Goal: Information Seeking & Learning: Find contact information

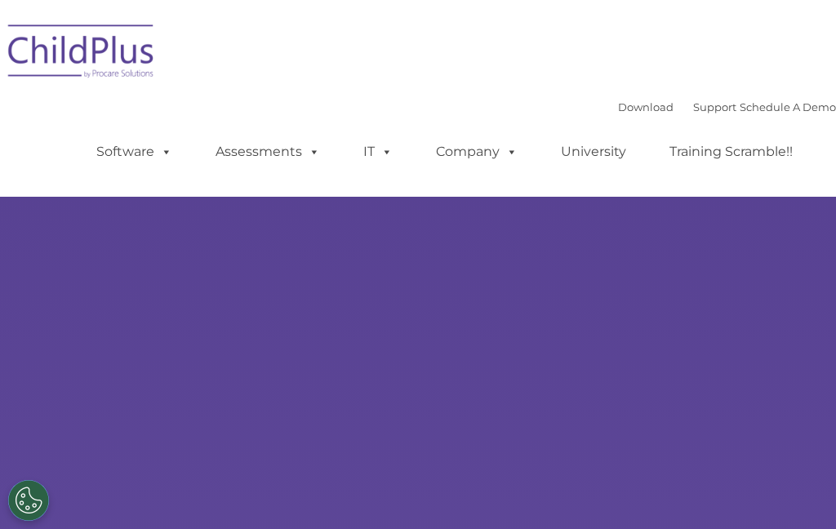
type input ""
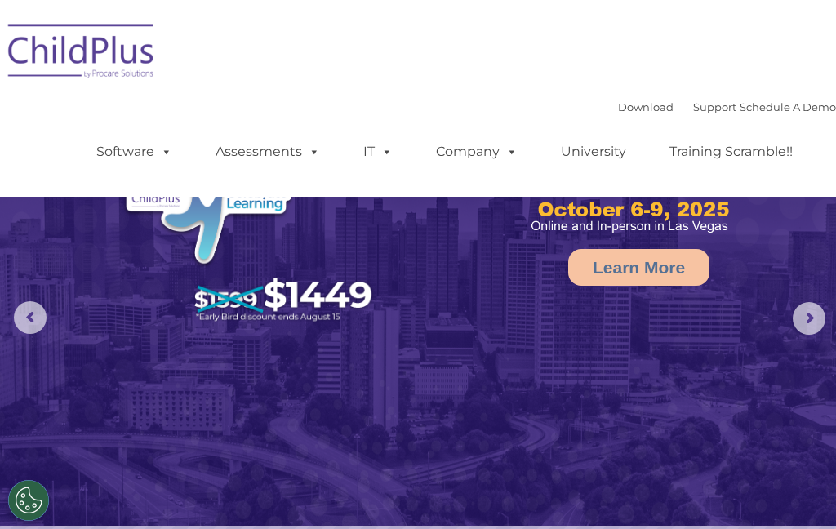
select select "MEDIUM"
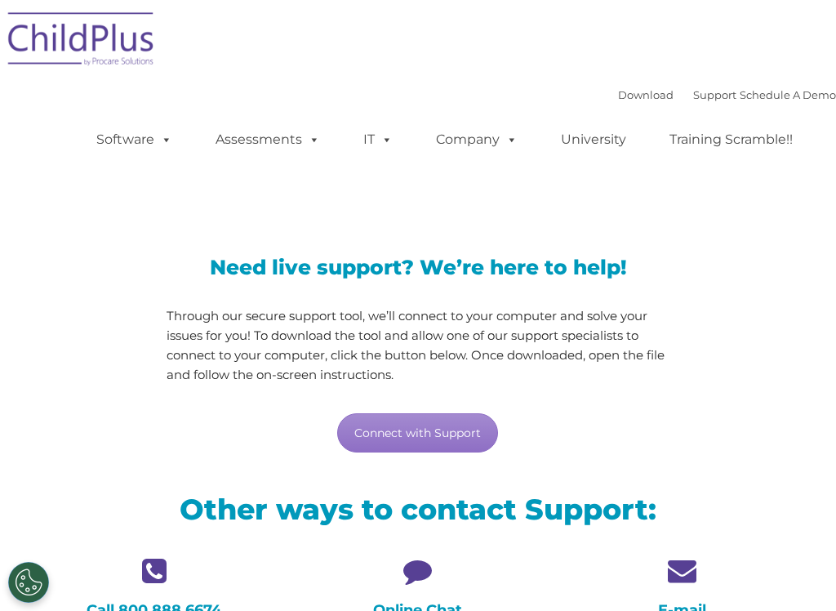
click at [478, 437] on link "Connect with Support" at bounding box center [417, 432] width 161 height 39
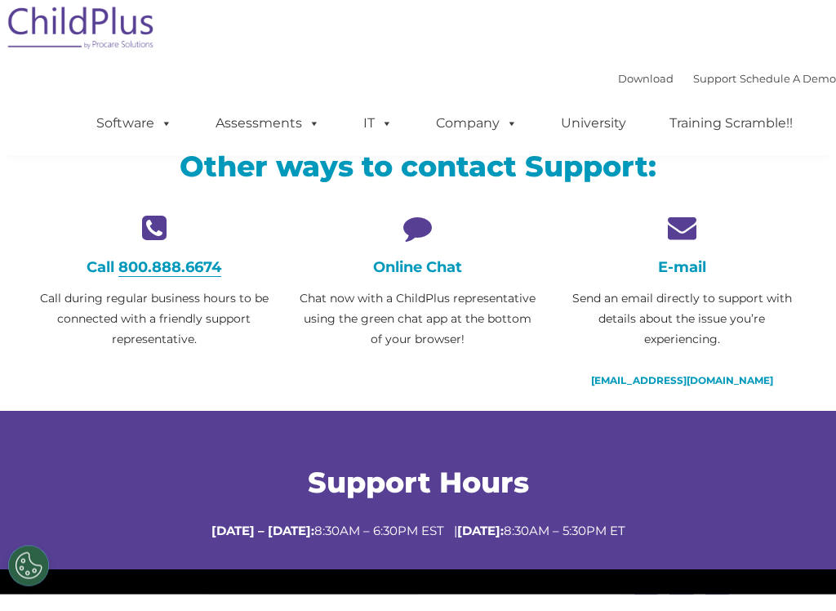
scroll to position [327, 0]
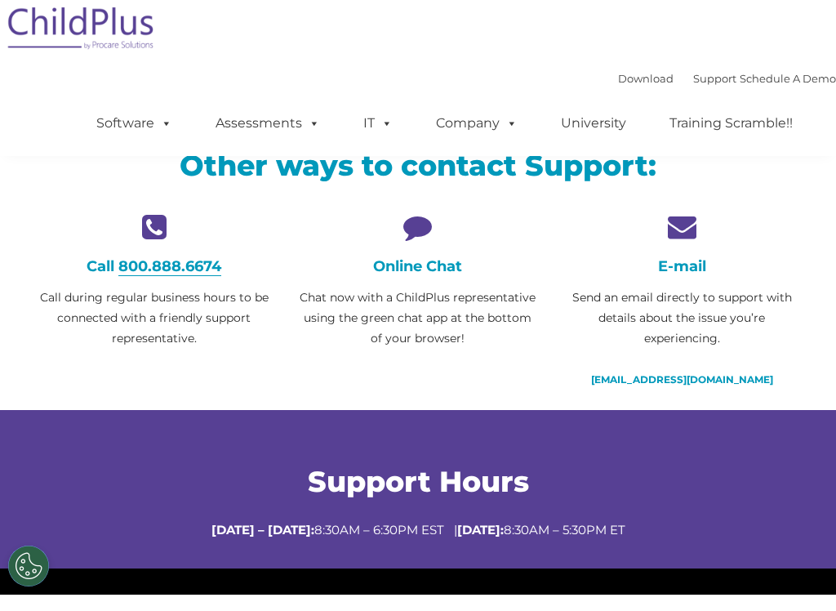
click at [438, 240] on icon at bounding box center [417, 243] width 239 height 29
click at [420, 274] on h4 "Online Chat" at bounding box center [417, 283] width 239 height 18
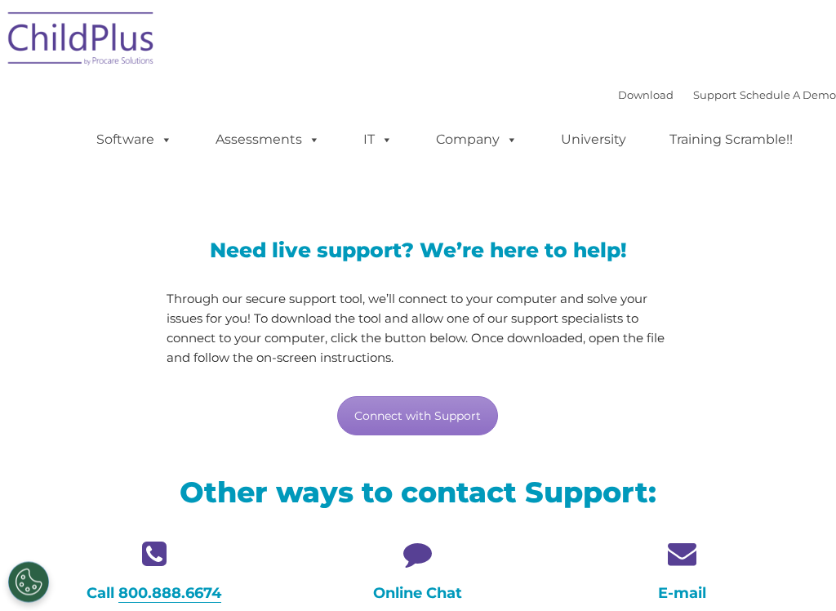
scroll to position [0, 0]
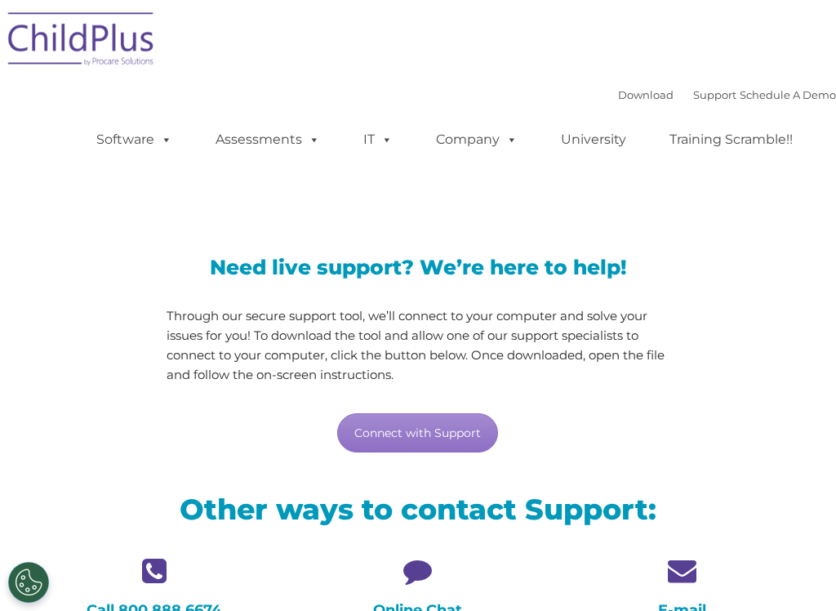
click at [700, 80] on div "Download Support | Schedule A Demo  MENU MENU Software ChildPlus: The original…" at bounding box center [418, 86] width 836 height 172
click at [696, 94] on link "Support" at bounding box center [714, 94] width 43 height 13
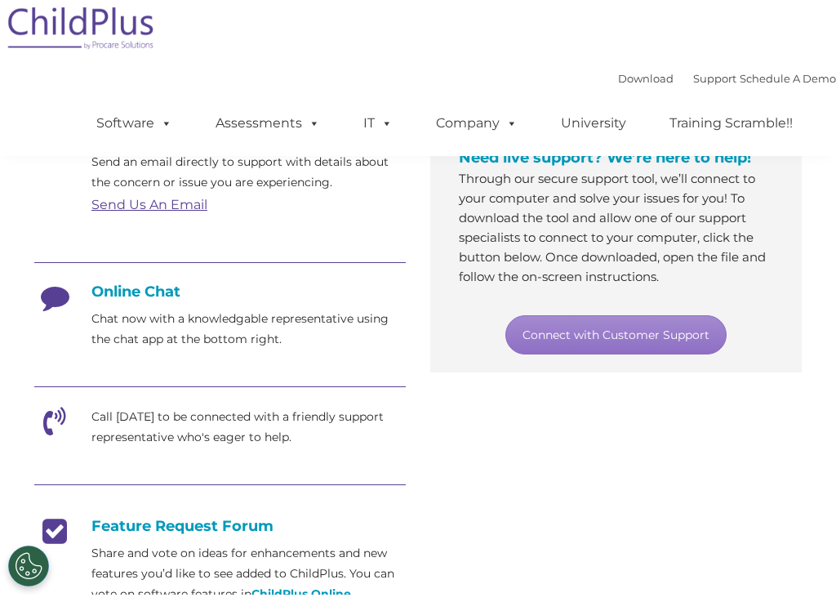
scroll to position [318, 0]
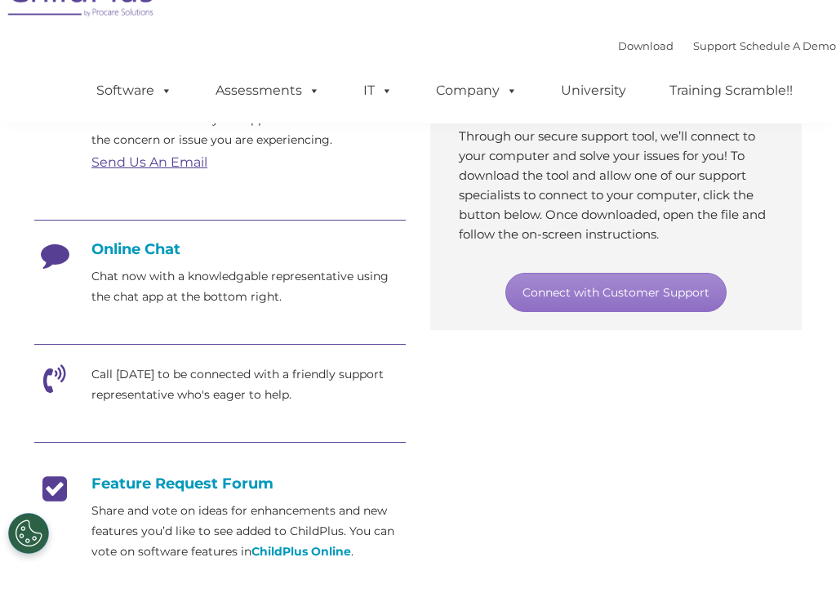
click at [632, 322] on link "Connect with Customer Support" at bounding box center [615, 341] width 221 height 39
click at [105, 289] on h4 "Online Chat" at bounding box center [220, 298] width 372 height 18
click at [109, 289] on h4 "Online Chat" at bounding box center [220, 298] width 372 height 18
click at [82, 289] on h4 "Online Chat" at bounding box center [220, 298] width 372 height 18
click at [56, 289] on icon at bounding box center [54, 309] width 41 height 41
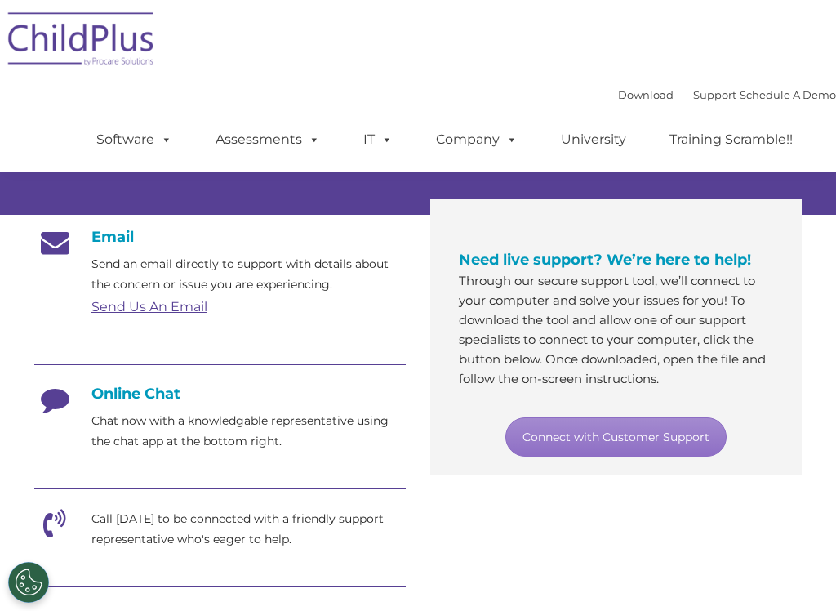
scroll to position [221, 0]
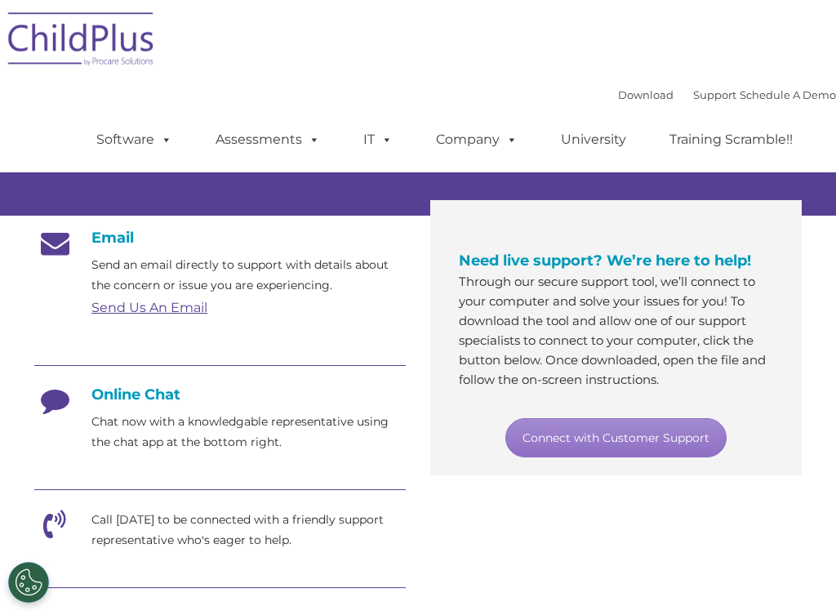
click at [75, 389] on h4 "Online Chat" at bounding box center [220, 394] width 372 height 18
click at [120, 406] on div "Online Chat Chat now with a knowledgable representative using the chat app at t…" at bounding box center [220, 418] width 372 height 67
click at [649, 434] on link "Connect with Customer Support" at bounding box center [615, 437] width 221 height 39
click at [697, 97] on link "Support" at bounding box center [714, 94] width 43 height 13
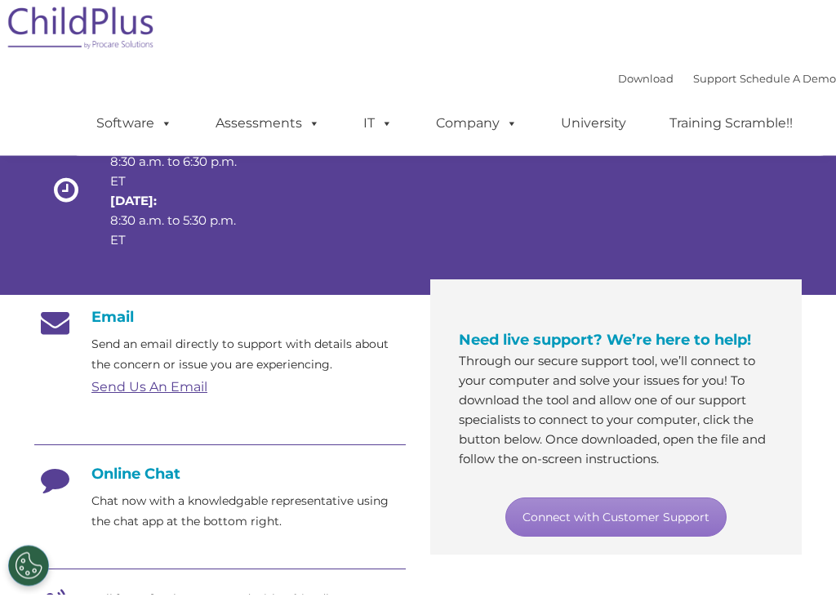
scroll to position [127, 0]
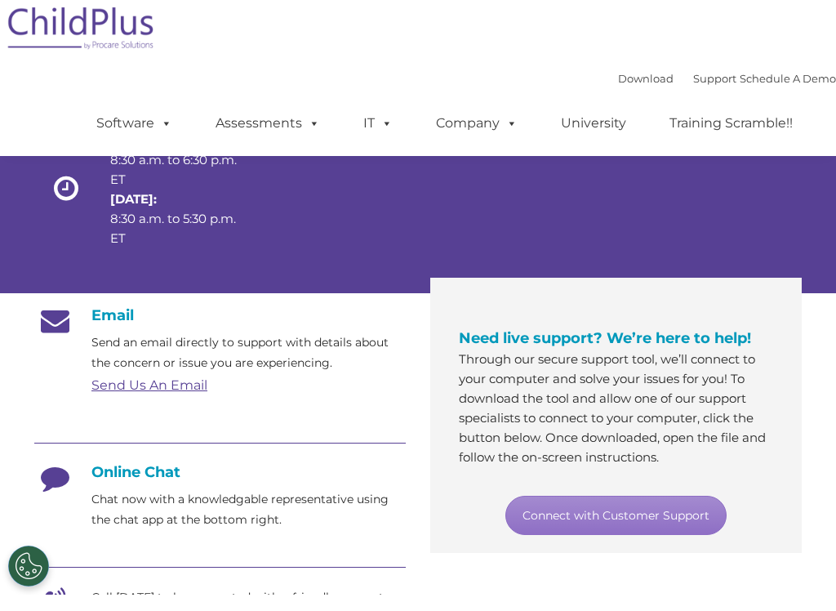
click at [175, 479] on h4 "Online Chat" at bounding box center [220, 488] width 372 height 18
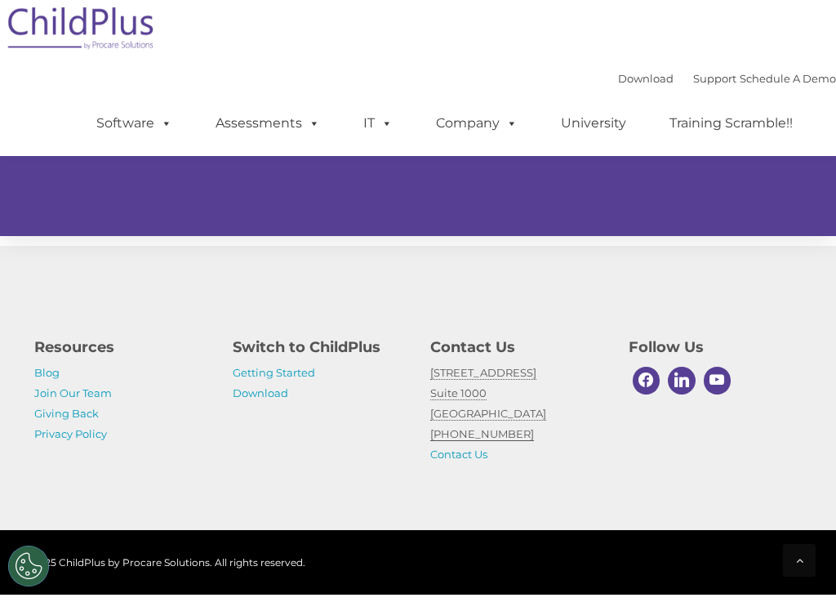
scroll to position [1101, 0]
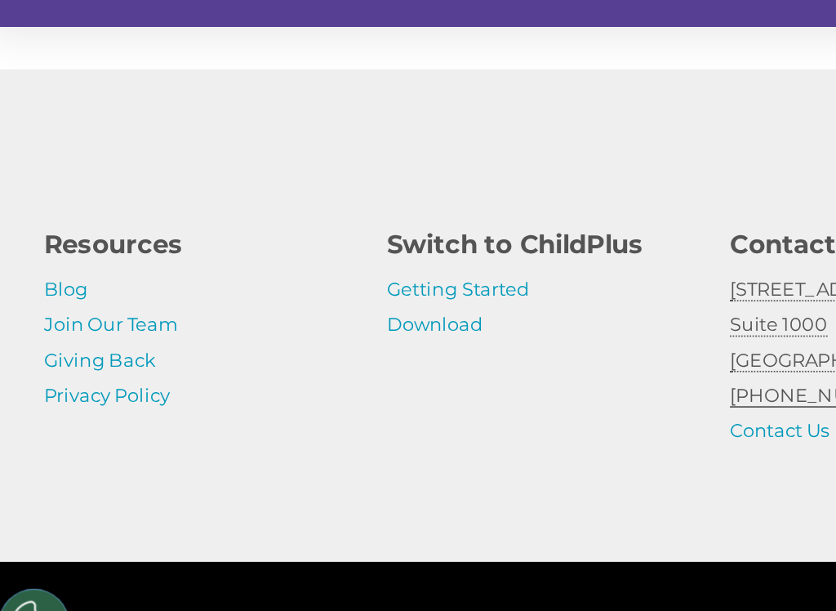
click at [292, 382] on link "Getting Started" at bounding box center [274, 388] width 82 height 13
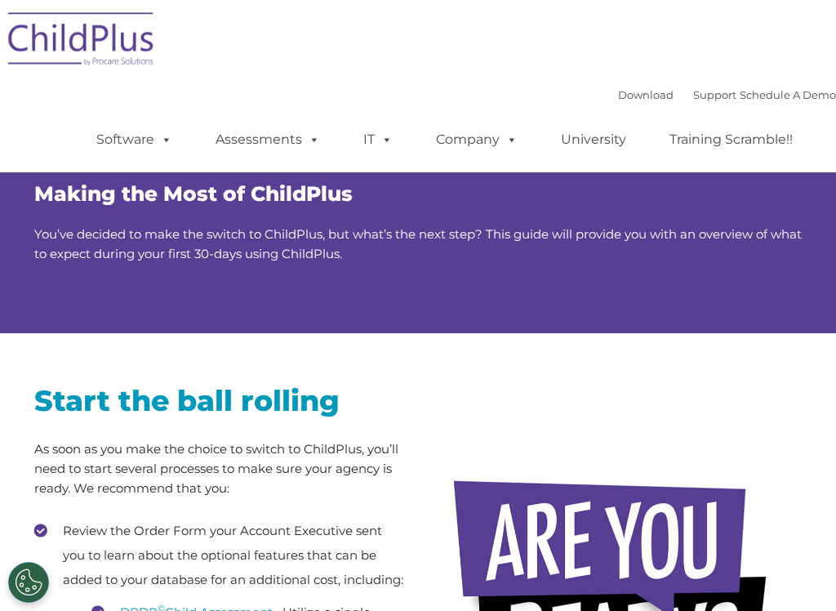
click at [625, 89] on link "Download" at bounding box center [646, 94] width 56 height 13
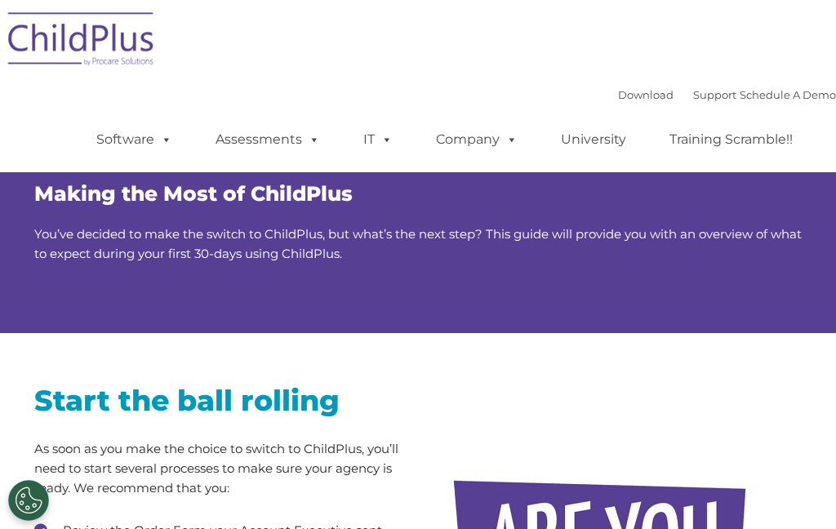
click at [693, 90] on link "Support" at bounding box center [714, 94] width 43 height 13
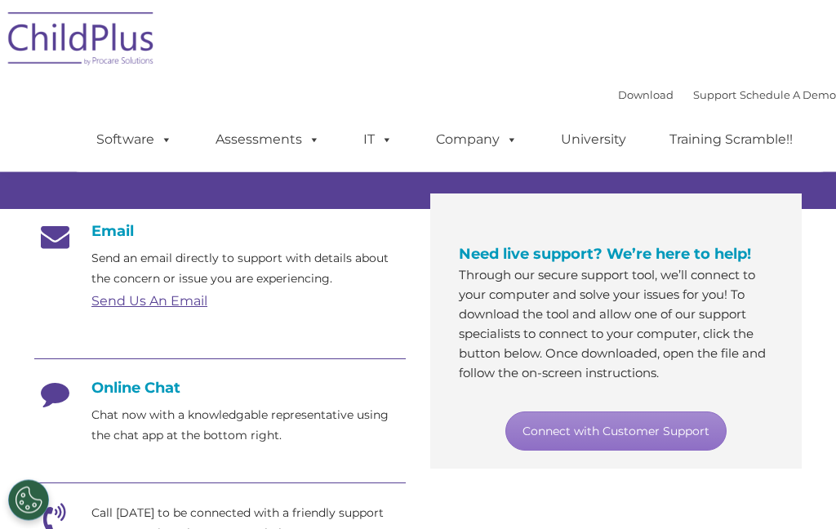
scroll to position [228, 0]
click at [117, 387] on h4 "Online Chat" at bounding box center [220, 388] width 372 height 18
click at [113, 380] on h4 "Online Chat" at bounding box center [220, 388] width 372 height 18
click at [108, 396] on h4 "Online Chat" at bounding box center [220, 388] width 372 height 18
click at [109, 394] on h4 "Online Chat" at bounding box center [220, 388] width 372 height 18
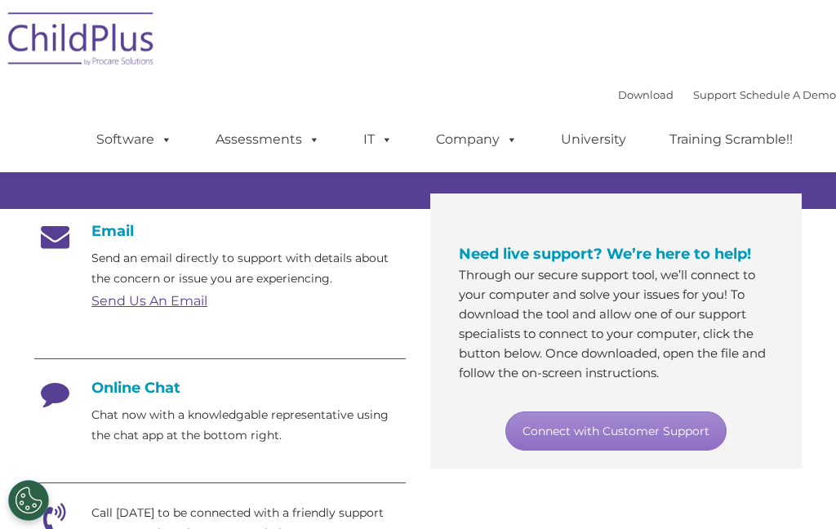
click at [122, 404] on div "Online Chat Chat now with a knowledgable representative using the chat app at t…" at bounding box center [220, 412] width 372 height 67
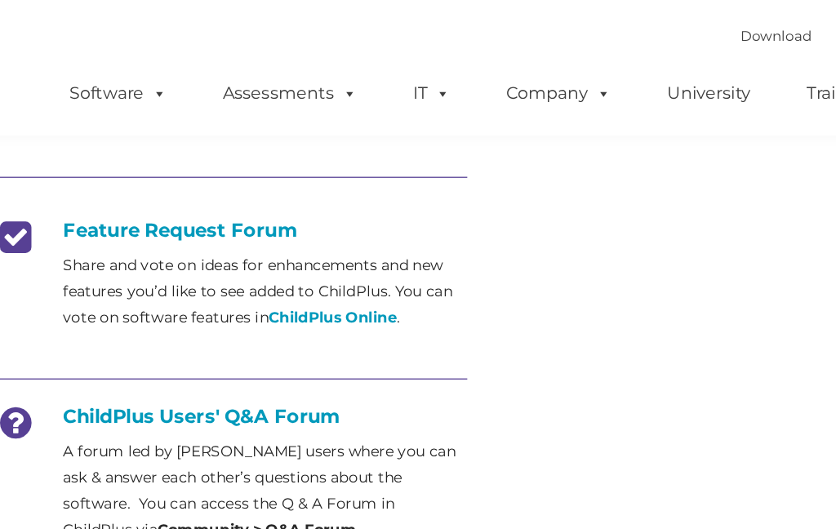
scroll to position [606, 0]
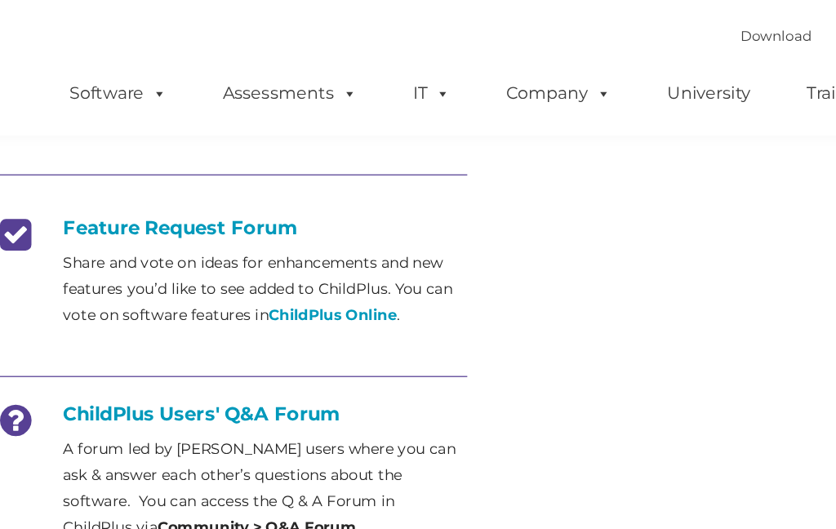
click at [56, 380] on h4 "ChildPlus Users' Q&A Forum" at bounding box center [220, 389] width 372 height 18
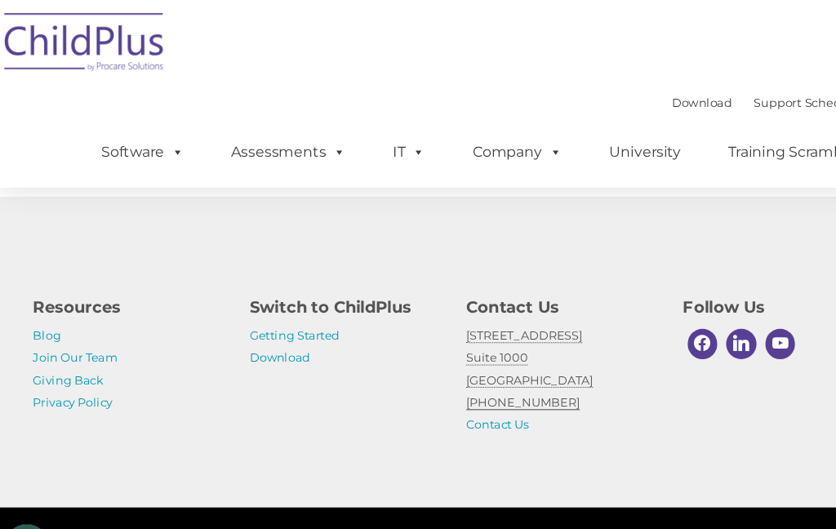
scroll to position [1168, 0]
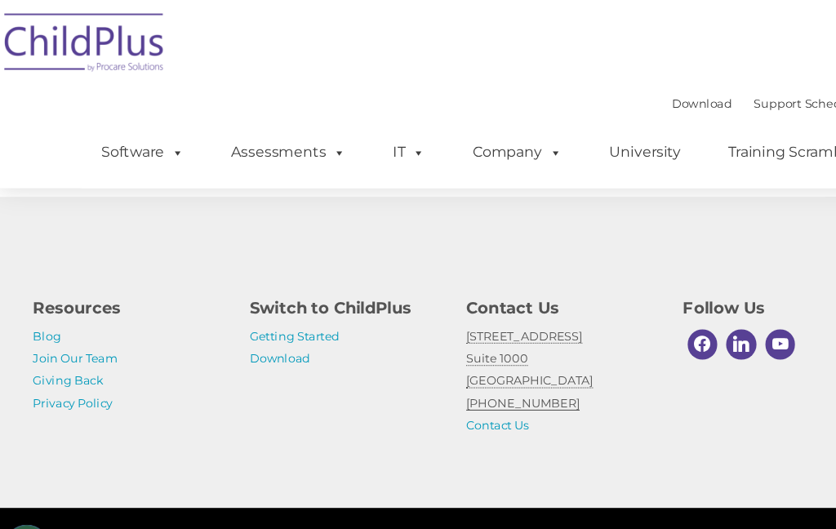
click at [464, 395] on link "Contact Us" at bounding box center [458, 388] width 57 height 13
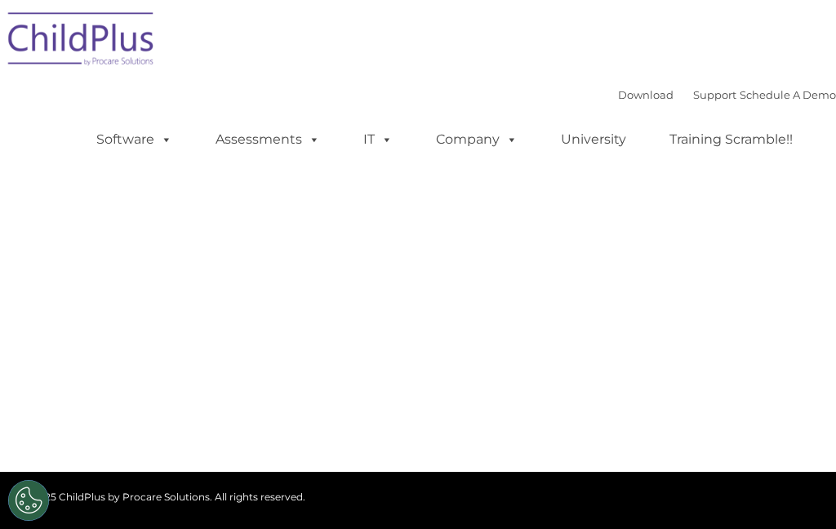
type input ""
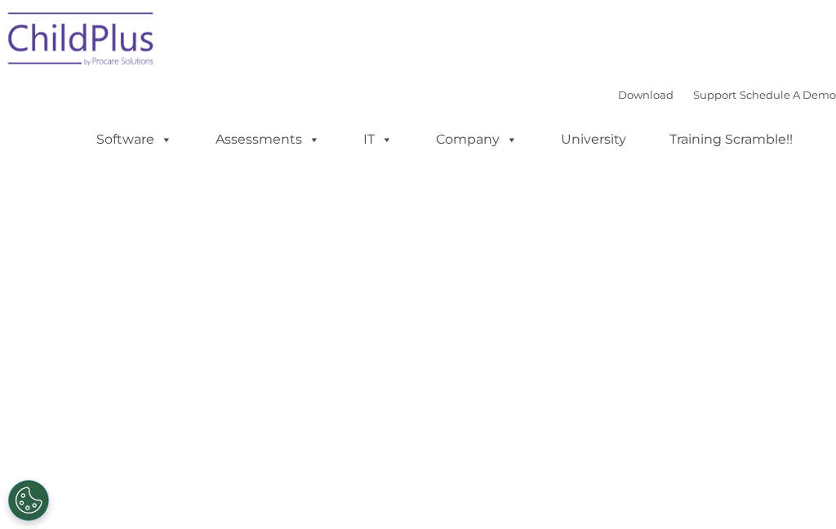
select select "MEDIUM"
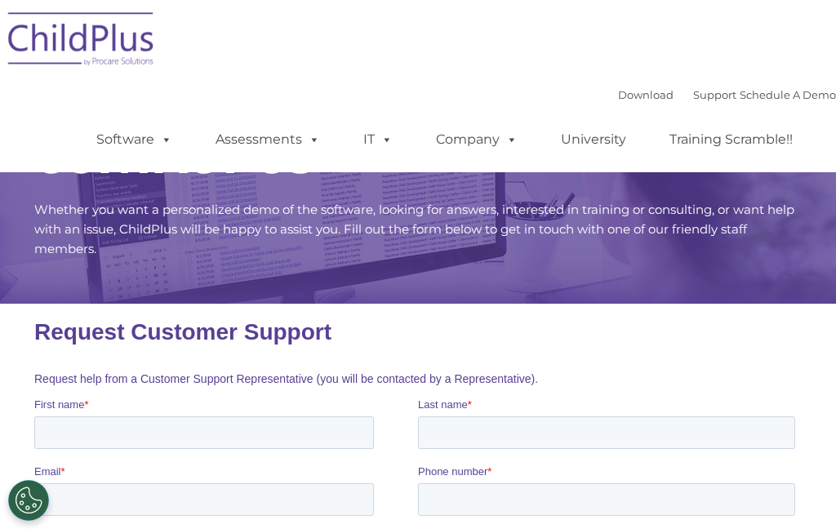
click at [696, 81] on div "Download Support | Schedule A Demo  MENU MENU Software ChildPlus: The original…" at bounding box center [418, 86] width 836 height 172
click at [693, 99] on link "Support" at bounding box center [714, 94] width 43 height 13
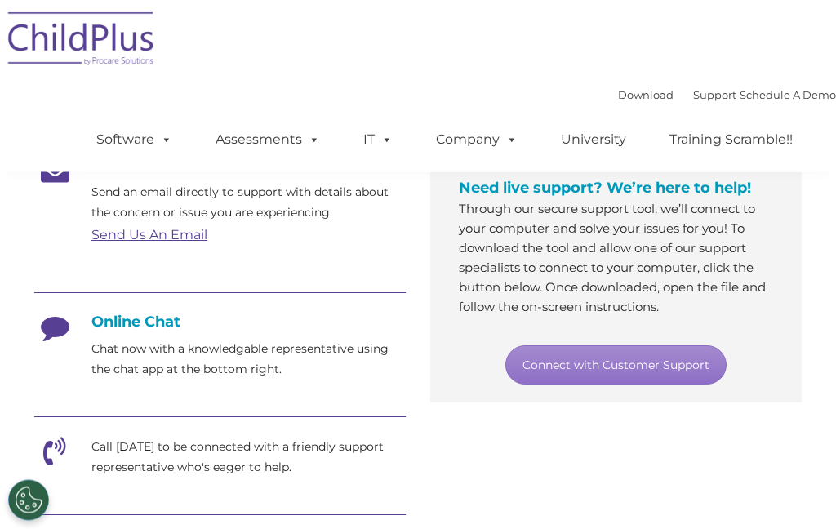
scroll to position [295, 0]
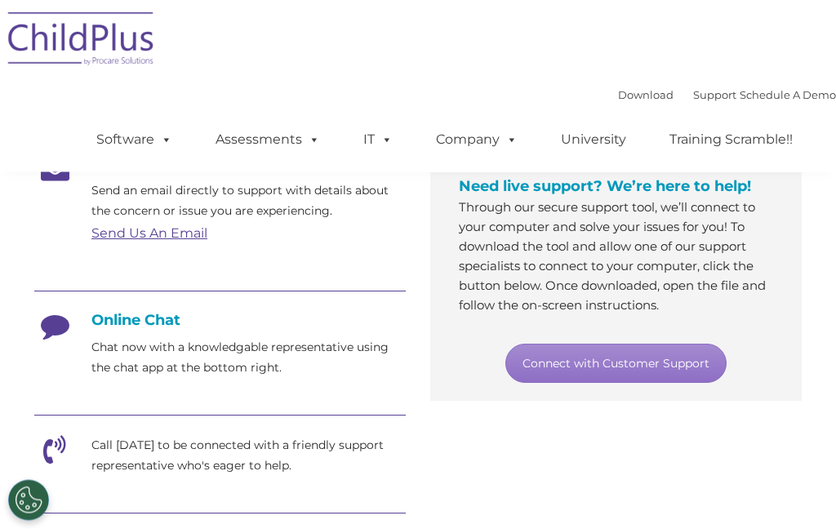
click at [62, 327] on icon at bounding box center [54, 332] width 41 height 41
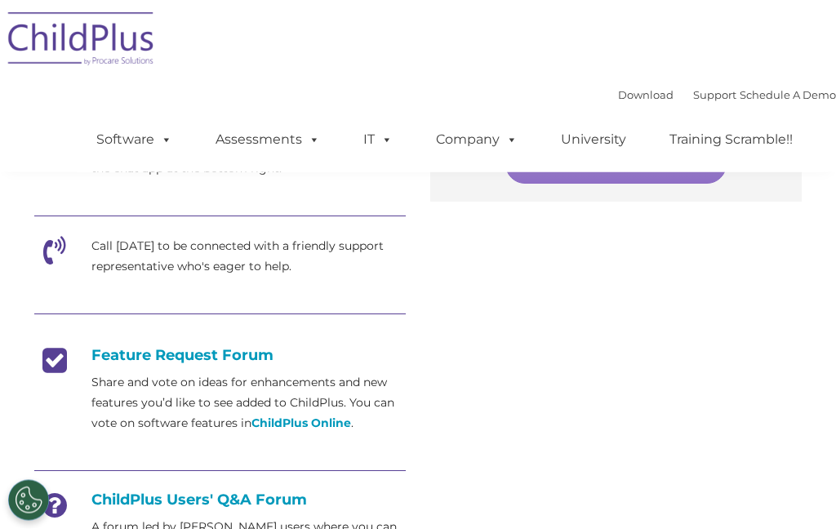
scroll to position [496, 0]
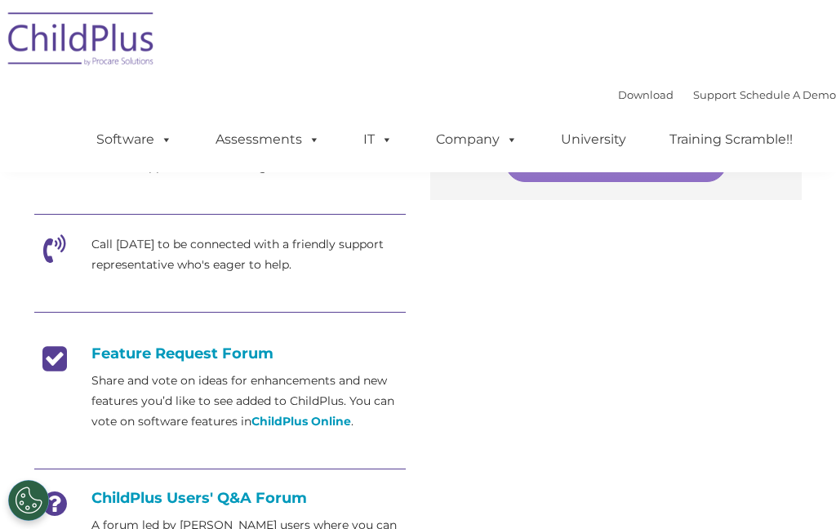
click at [115, 359] on h4 "Feature Request Forum" at bounding box center [220, 354] width 372 height 18
click at [69, 342] on div at bounding box center [220, 338] width 372 height 12
click at [47, 36] on img at bounding box center [81, 42] width 163 height 82
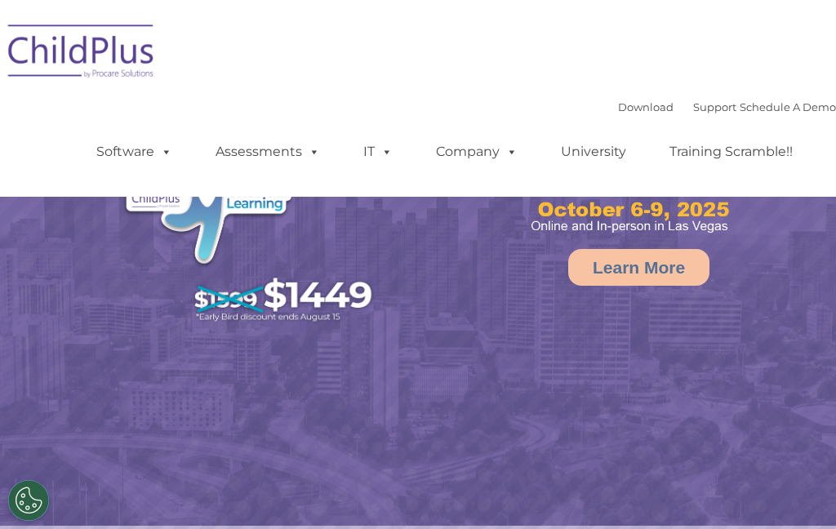
select select "MEDIUM"
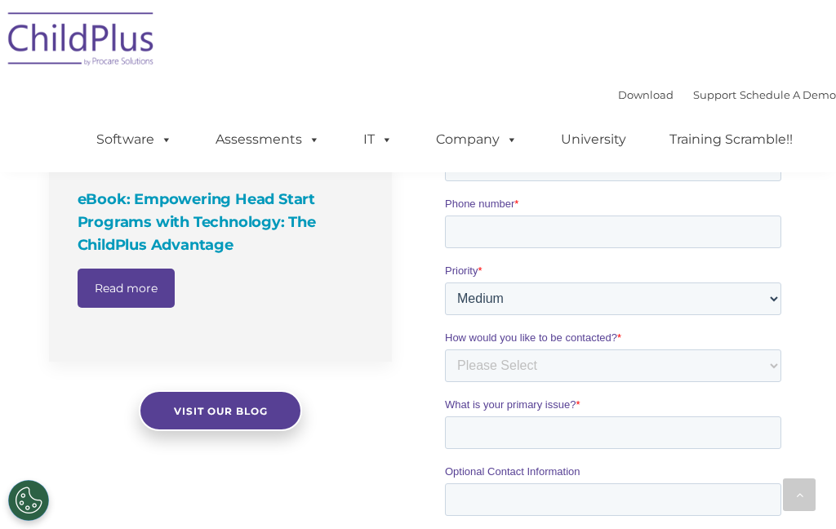
scroll to position [1391, 0]
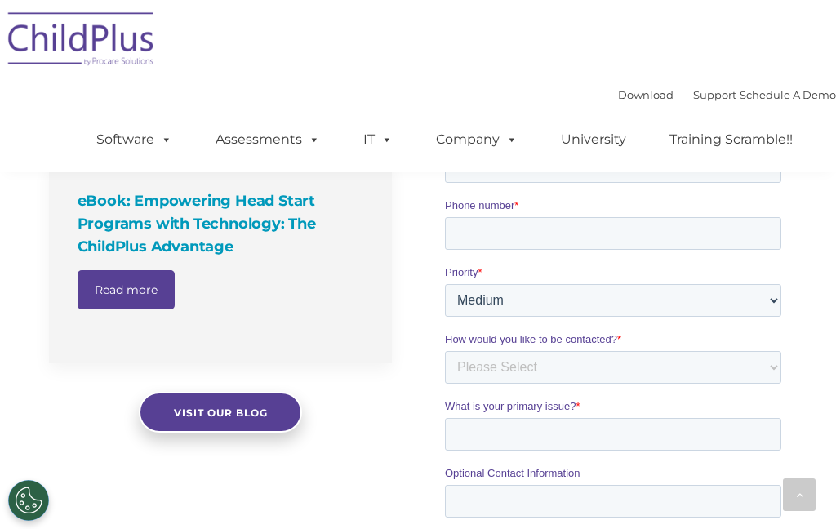
click at [198, 423] on link "Visit our blog" at bounding box center [220, 412] width 163 height 41
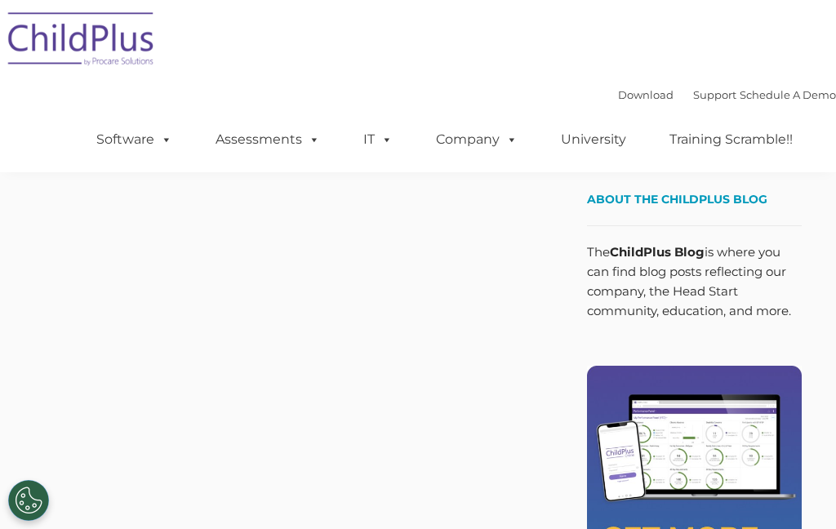
scroll to position [210, 0]
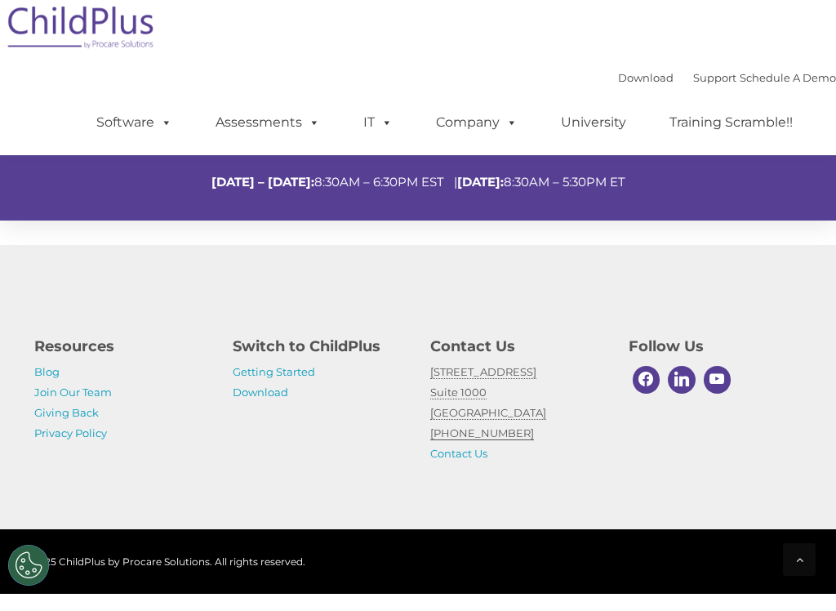
scroll to position [674, 0]
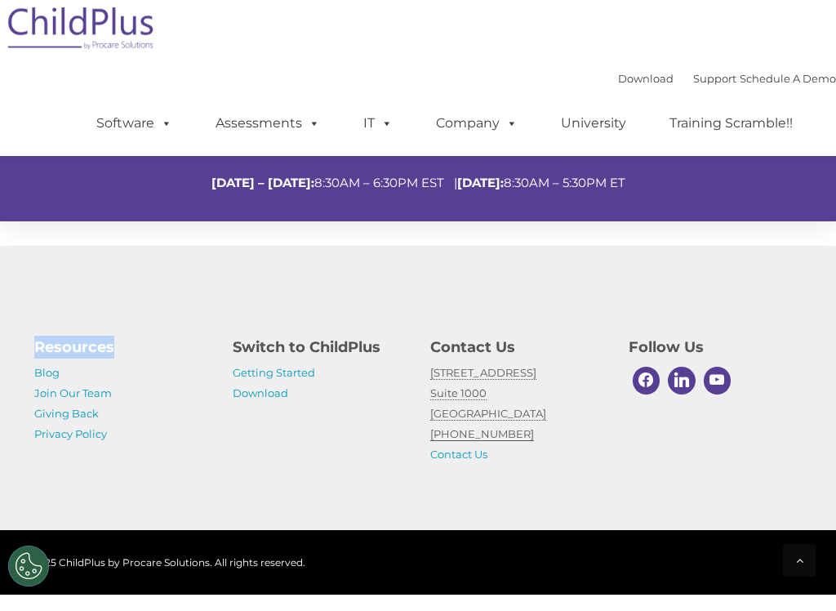
click at [741, 288] on div "Resources Blog Join Our Team Giving Back Privacy Policy Switch to ChildPlus Get…" at bounding box center [418, 404] width 836 height 284
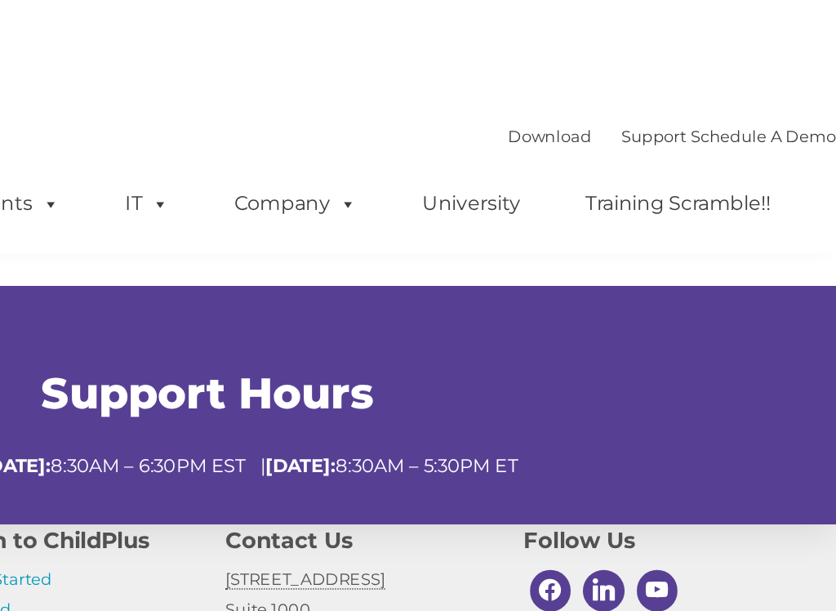
scroll to position [558, 0]
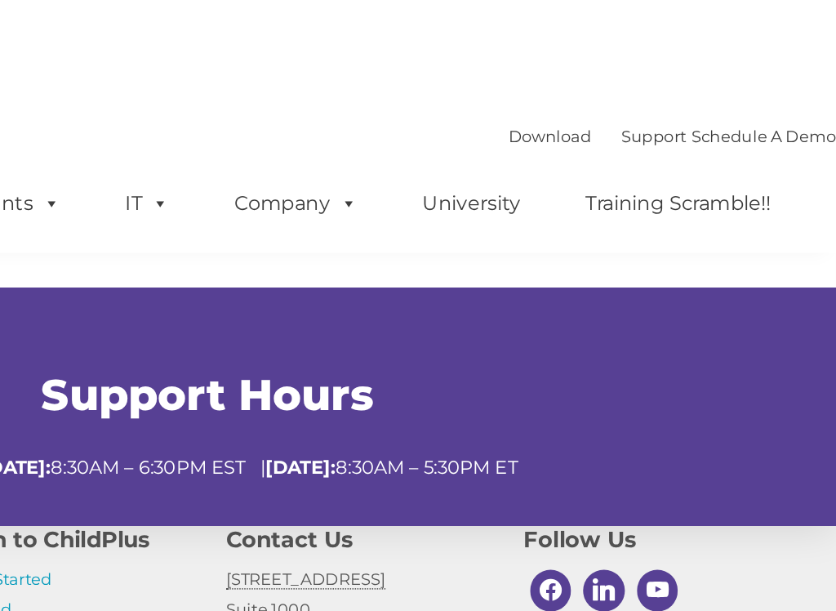
click at [693, 88] on link "Support" at bounding box center [714, 94] width 43 height 13
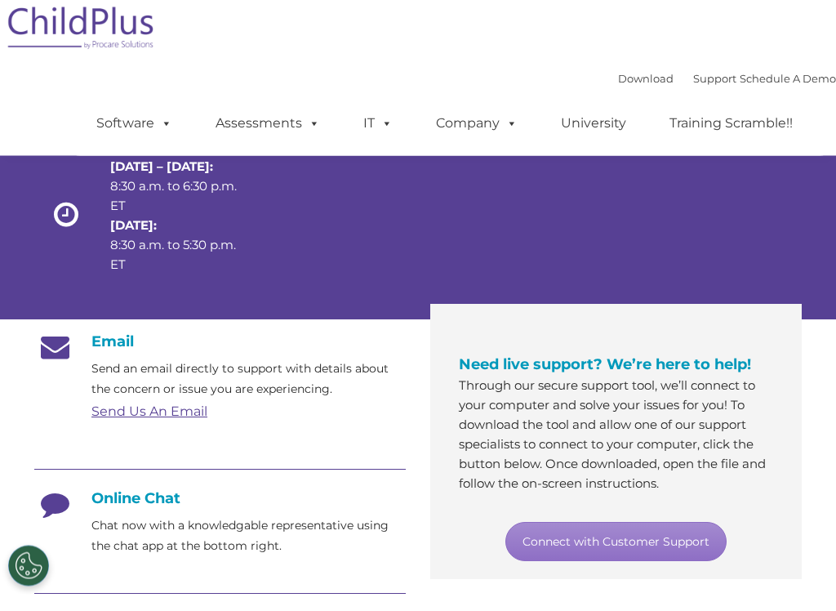
scroll to position [127, 0]
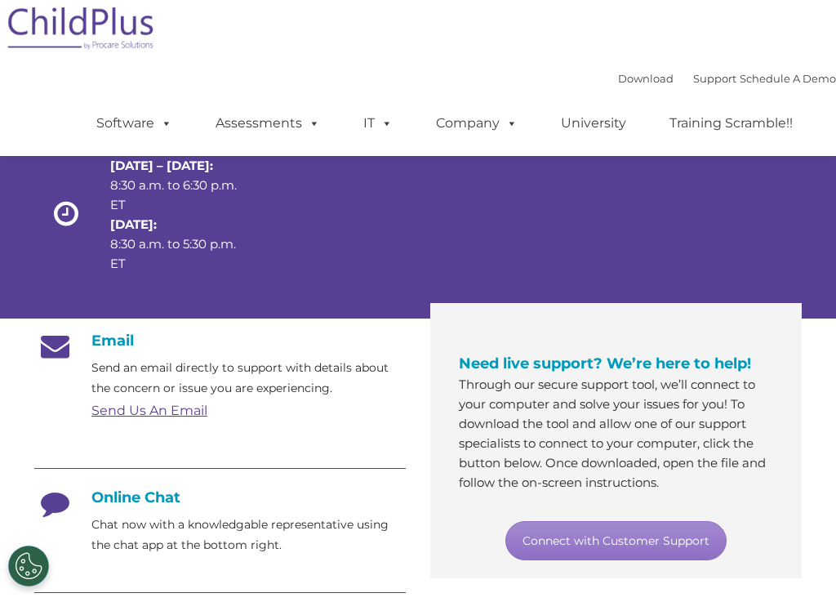
click at [746, 225] on div "Hours Monday – Thursday: 8:30 a.m. to 6:30 p.m. ET Friday: 8:30 a.m. to 5:30 p.…" at bounding box center [418, 233] width 768 height 169
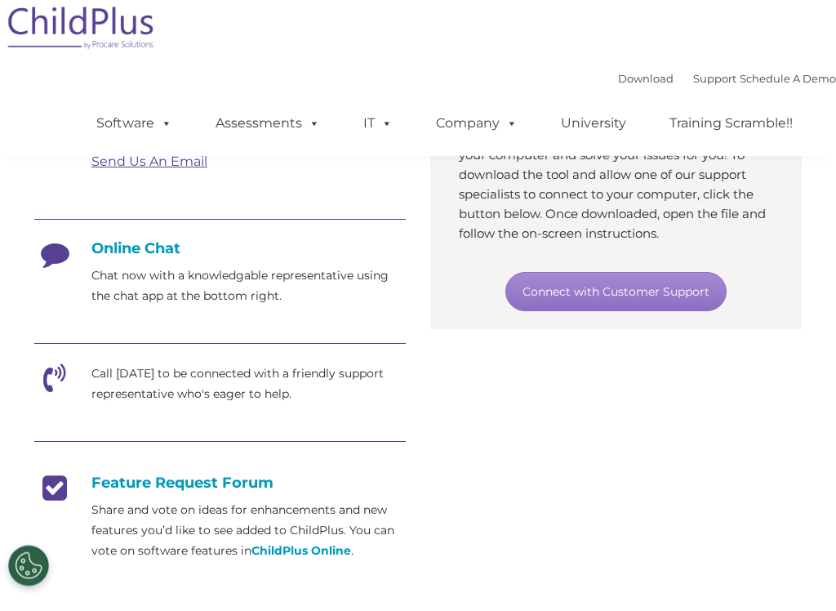
scroll to position [376, 0]
click at [49, 154] on div "Download Support | Schedule A Demo  MENU MENU Software ChildPlus: The original…" at bounding box center [418, 86] width 836 height 172
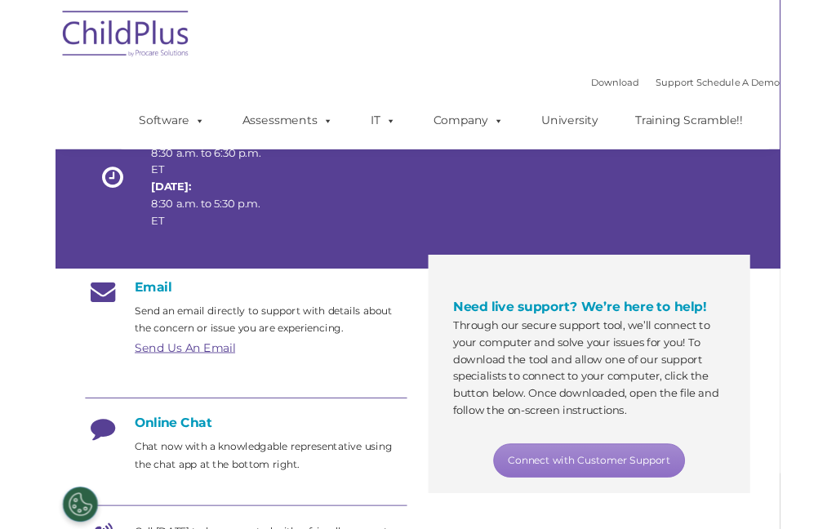
scroll to position [149, 0]
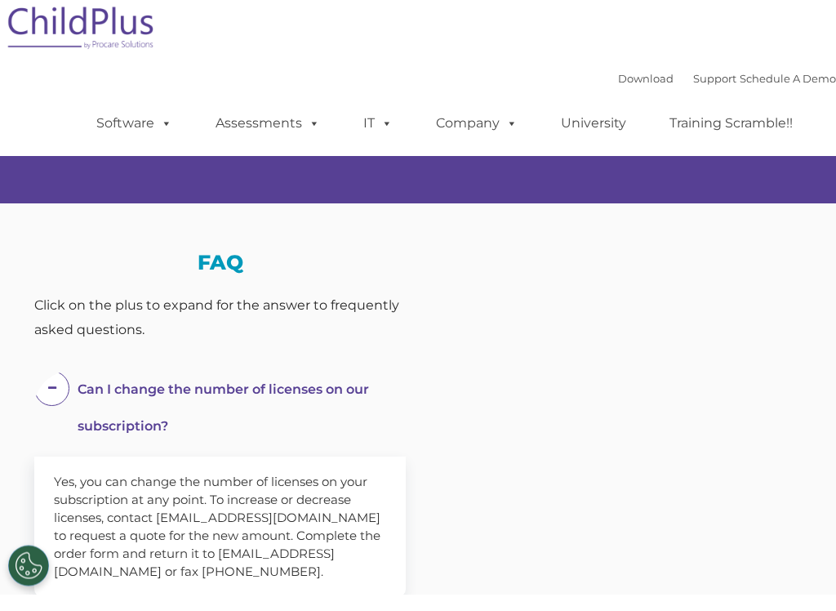
select select "MEDIUM"
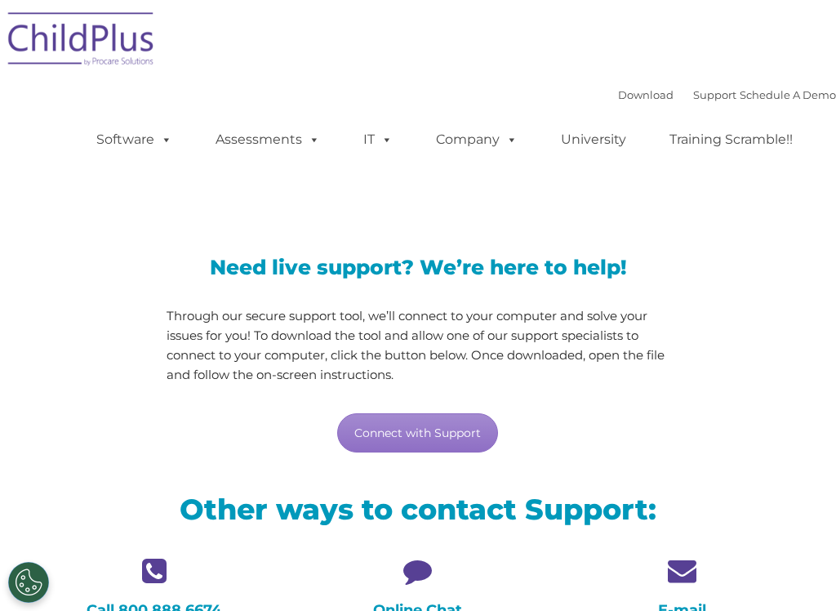
click at [448, 438] on link "Connect with Support" at bounding box center [417, 432] width 161 height 39
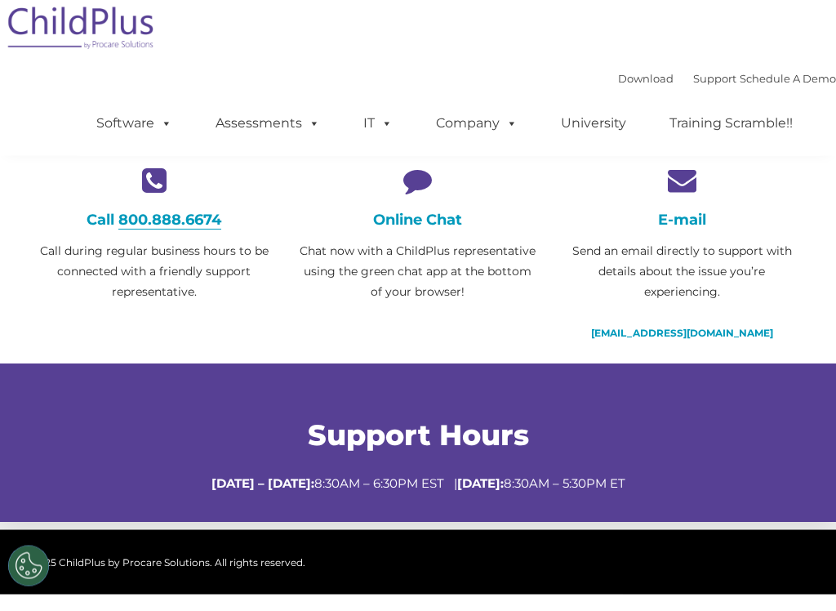
scroll to position [376, 0]
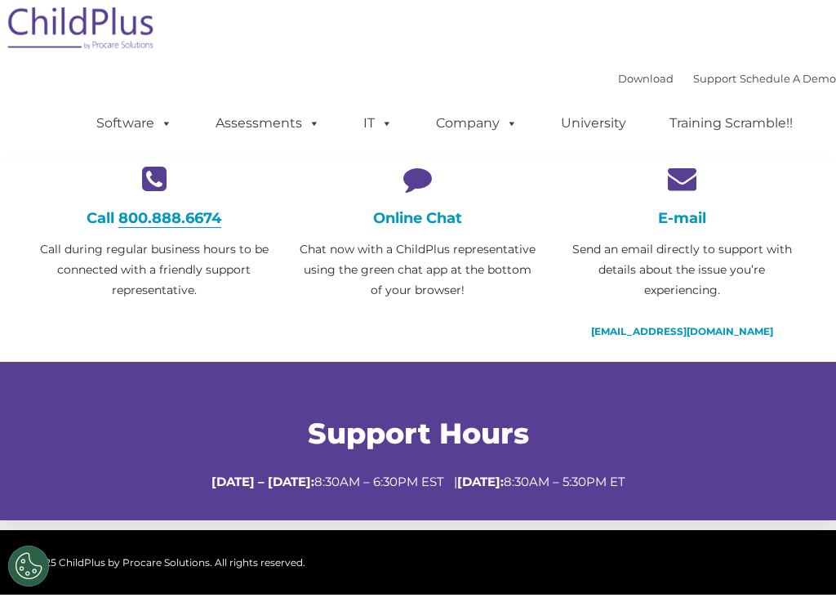
click at [162, 131] on span at bounding box center [163, 139] width 18 height 16
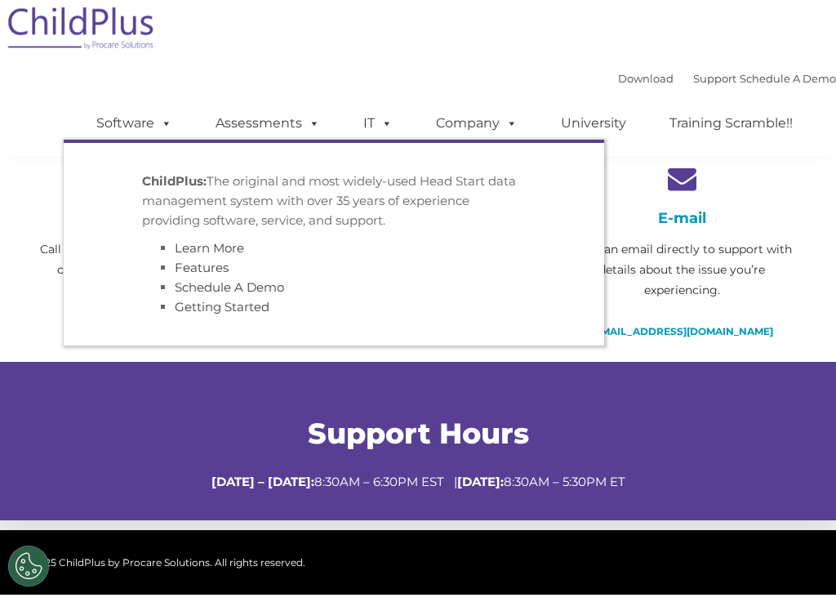
click at [171, 107] on ul "Software ChildPlus: The original and most widely-used Head Start data managemen…" at bounding box center [450, 139] width 772 height 65
click at [314, 131] on span at bounding box center [311, 139] width 18 height 16
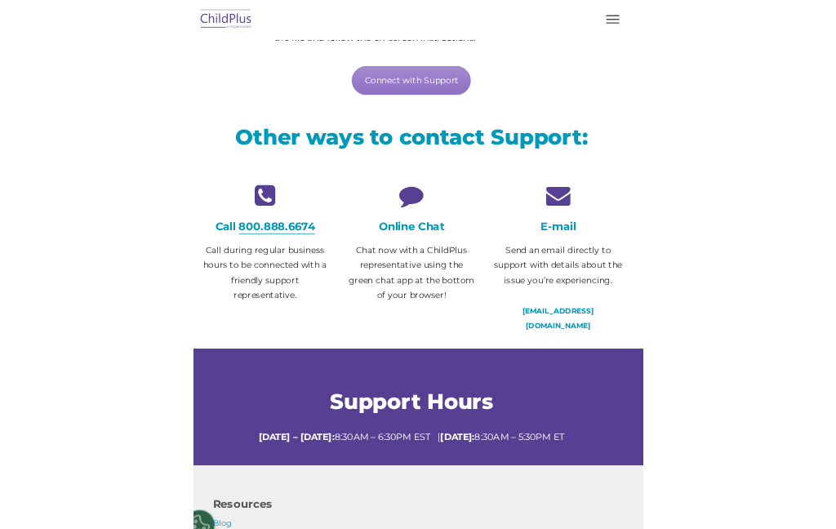
scroll to position [395, 0]
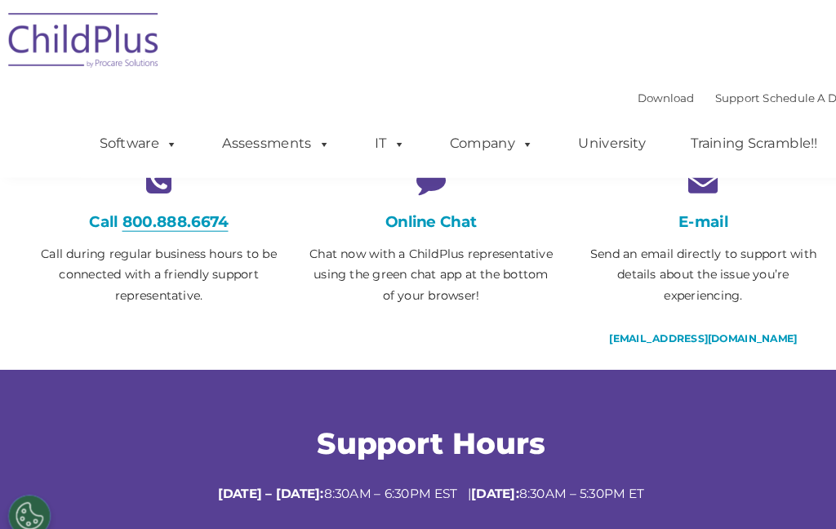
click at [570, 213] on h4 "E-mail" at bounding box center [682, 215] width 239 height 18
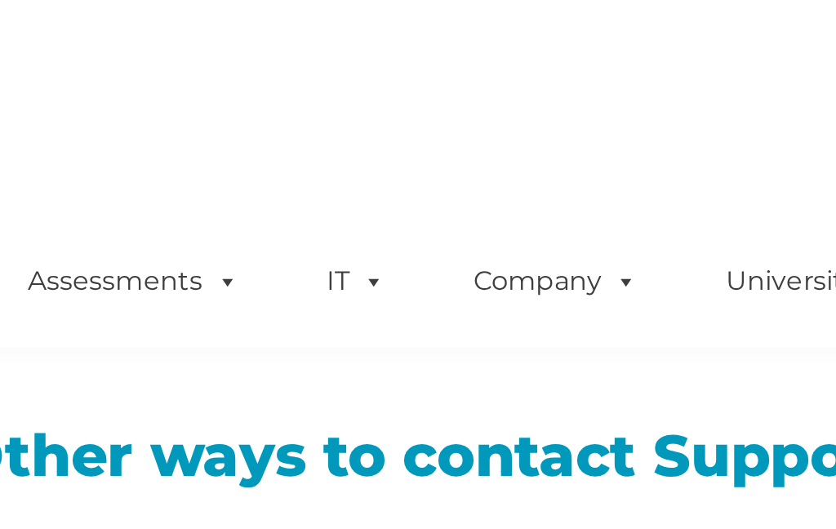
scroll to position [125, 0]
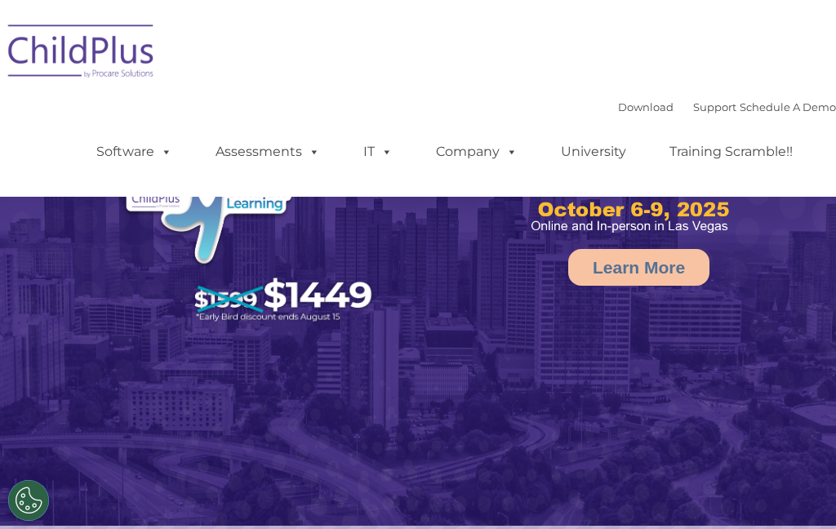
select select "MEDIUM"
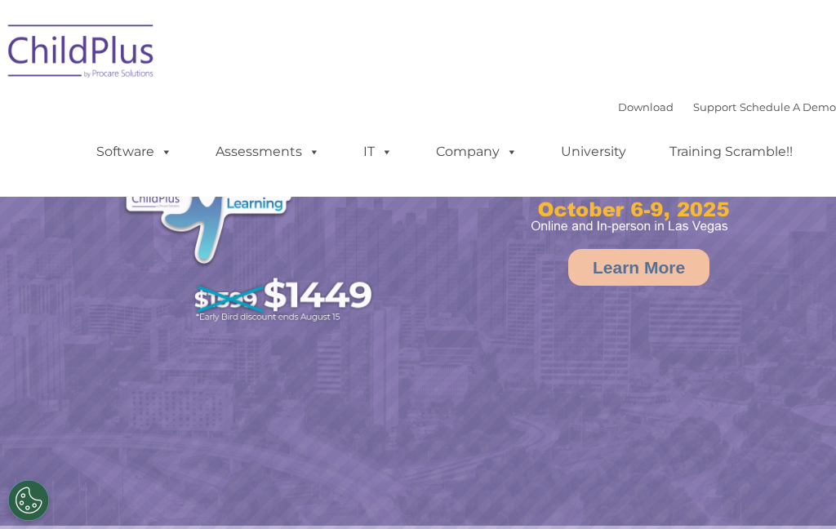
select select "MEDIUM"
